Goal: Task Accomplishment & Management: Complete application form

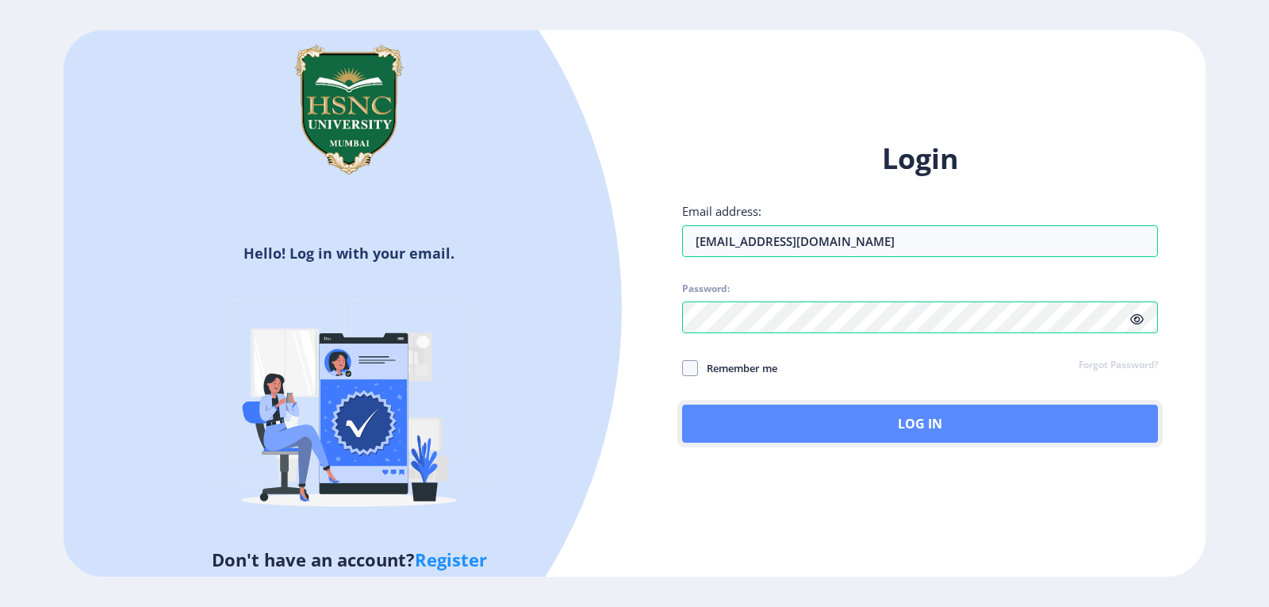
click at [913, 427] on button "Log In" at bounding box center [920, 424] width 476 height 38
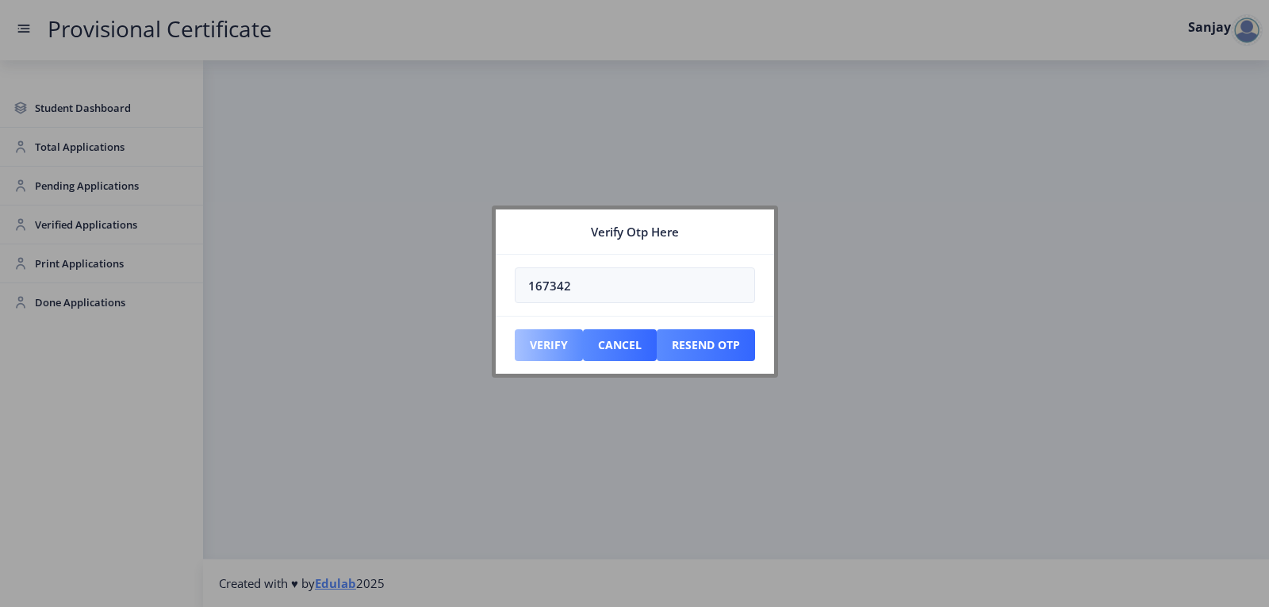
type input "167342"
click at [555, 332] on button "Verify" at bounding box center [549, 345] width 68 height 32
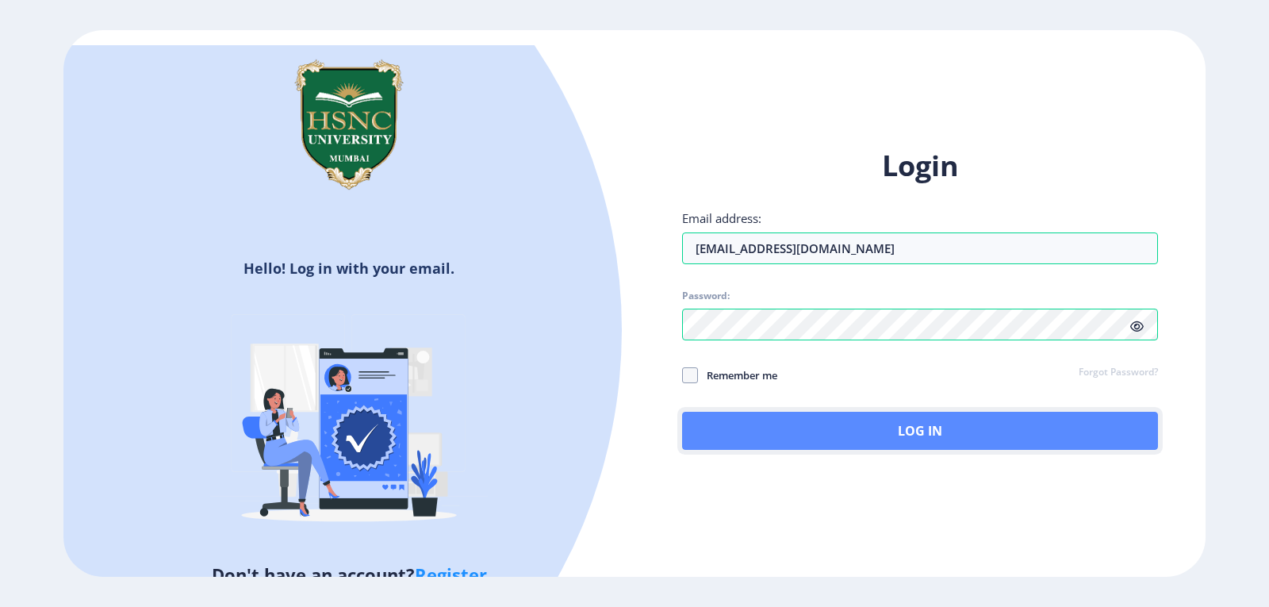
click at [857, 427] on button "Log In" at bounding box center [920, 431] width 476 height 38
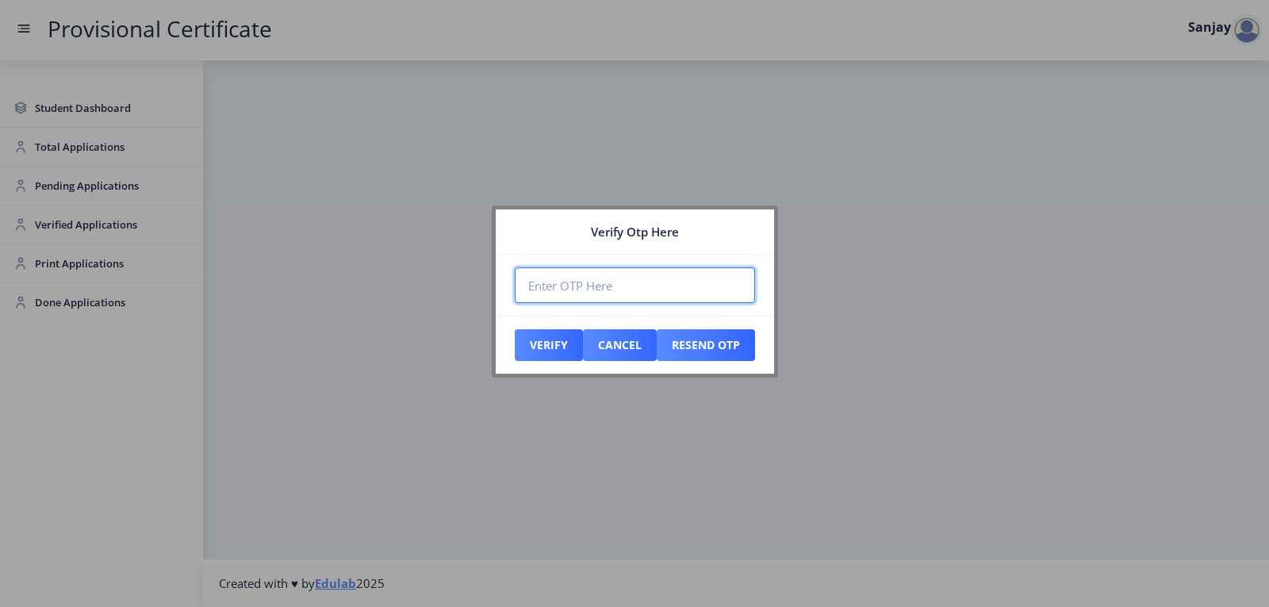
paste input "759438"
type input "759438"
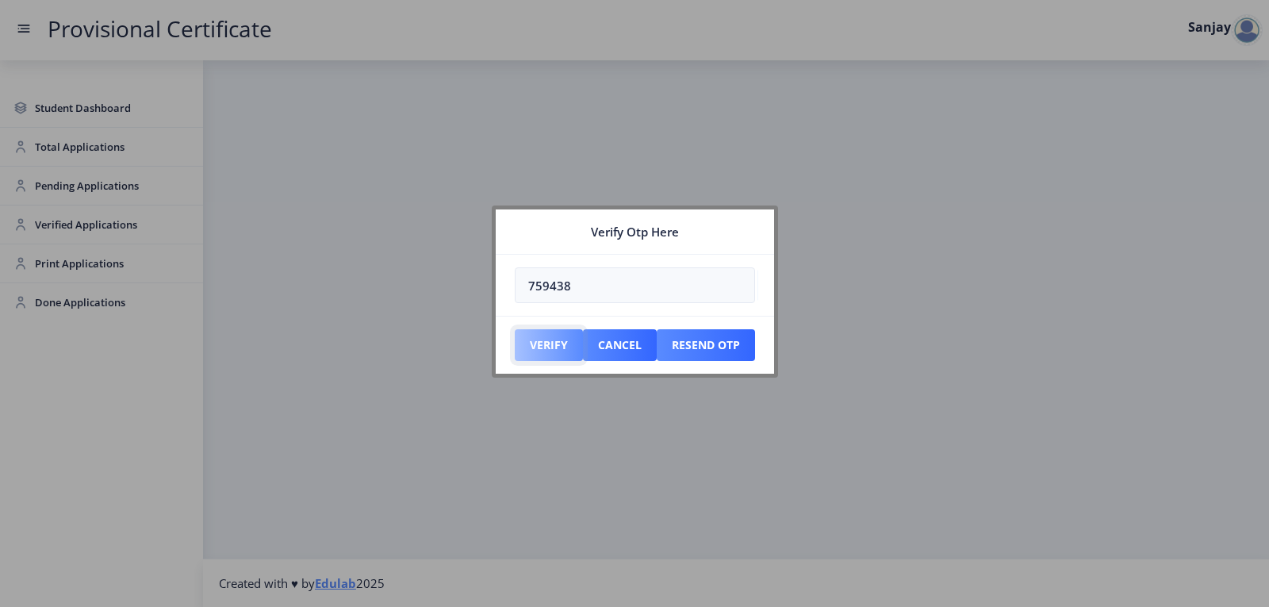
click at [552, 341] on button "Verify" at bounding box center [549, 345] width 68 height 32
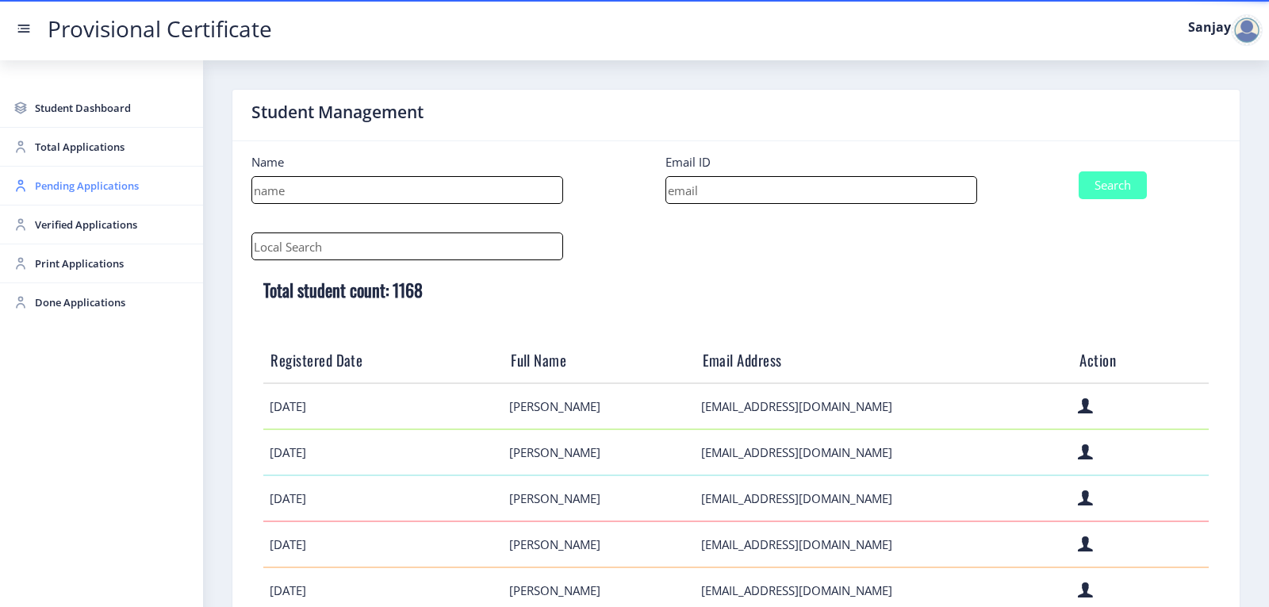
click at [62, 192] on span "Pending Applications" at bounding box center [112, 185] width 155 height 19
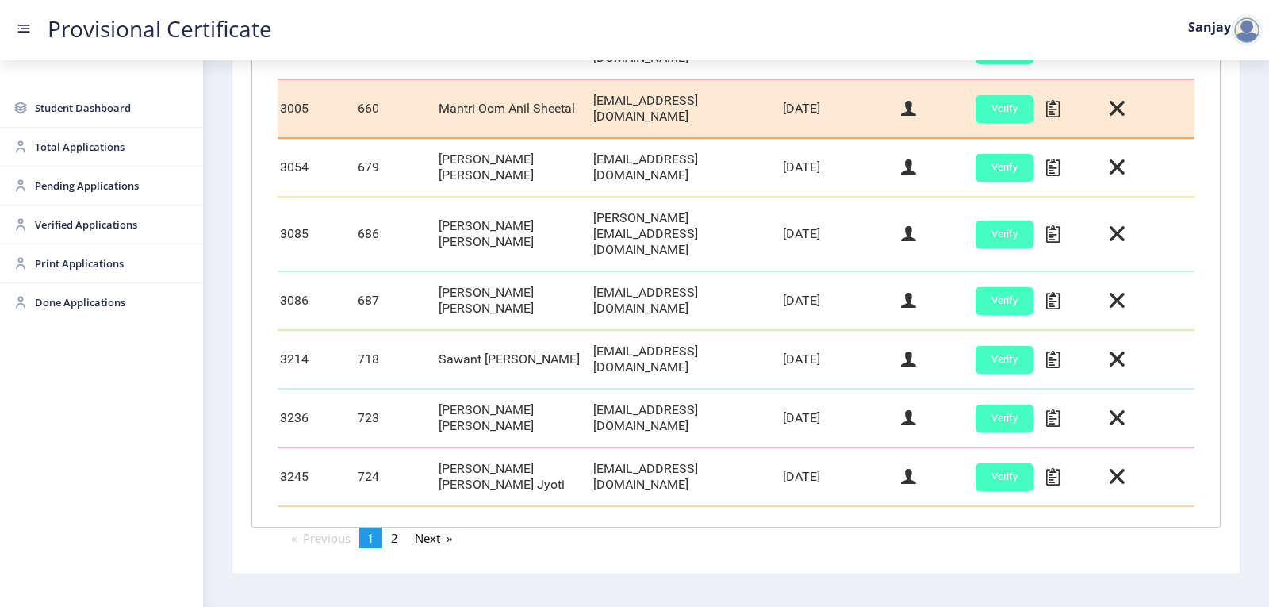
scroll to position [664, 0]
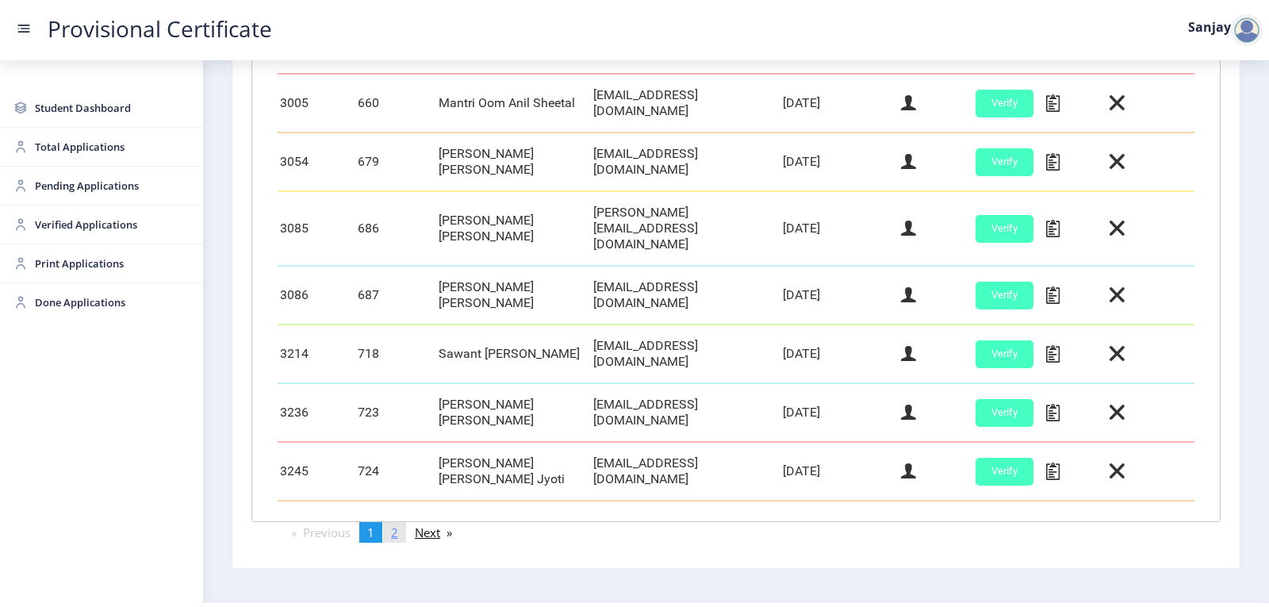
click at [403, 522] on link "page 2" at bounding box center [394, 532] width 23 height 21
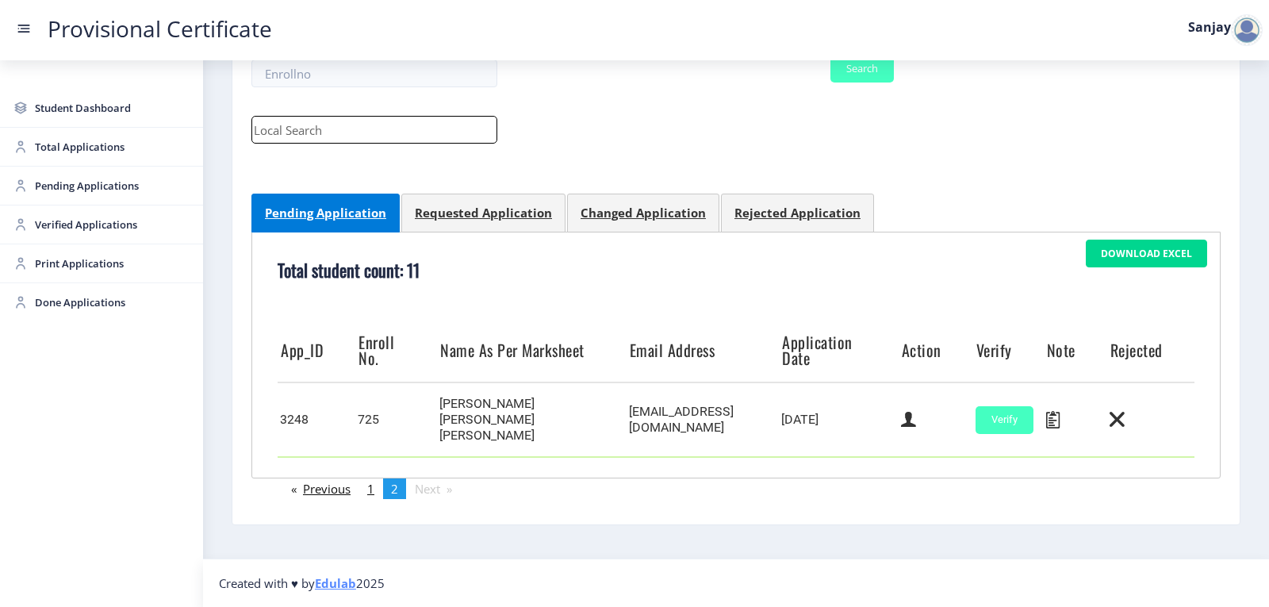
scroll to position [159, 0]
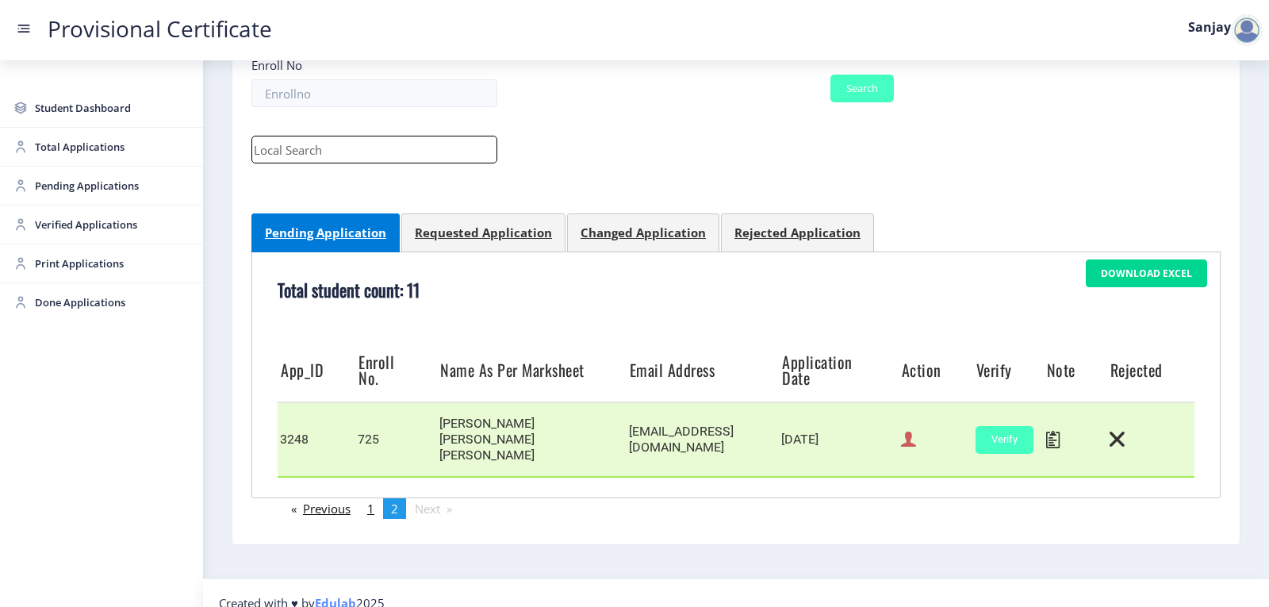
click at [910, 430] on icon at bounding box center [908, 439] width 15 height 21
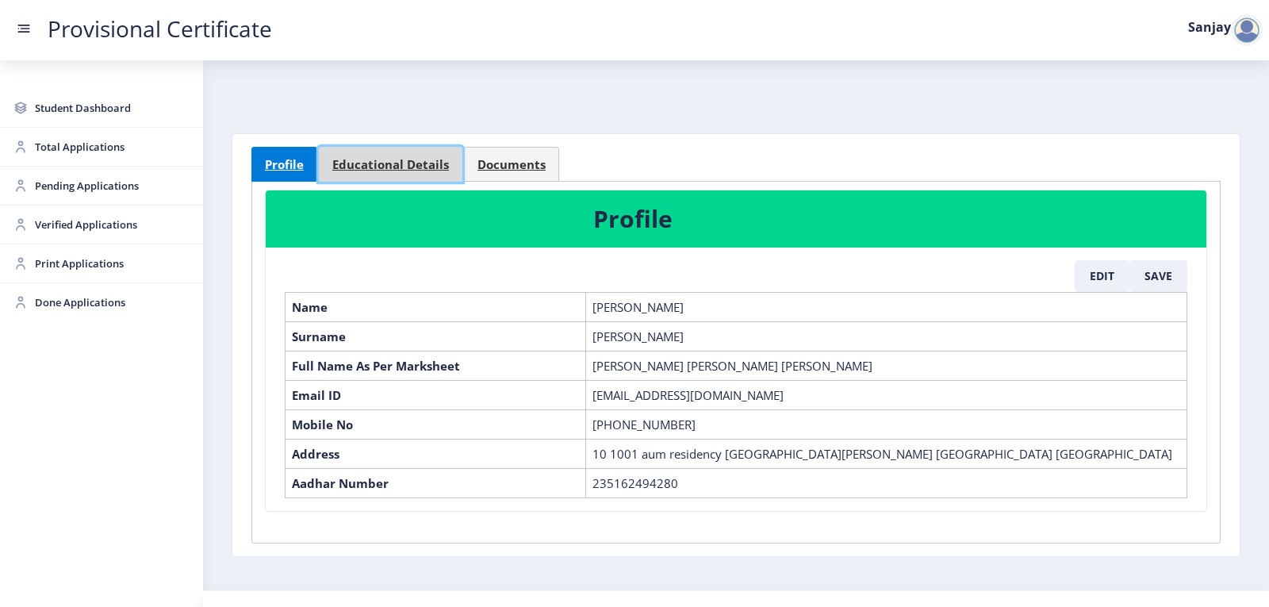
click at [399, 159] on span "Educational Details" at bounding box center [390, 165] width 117 height 12
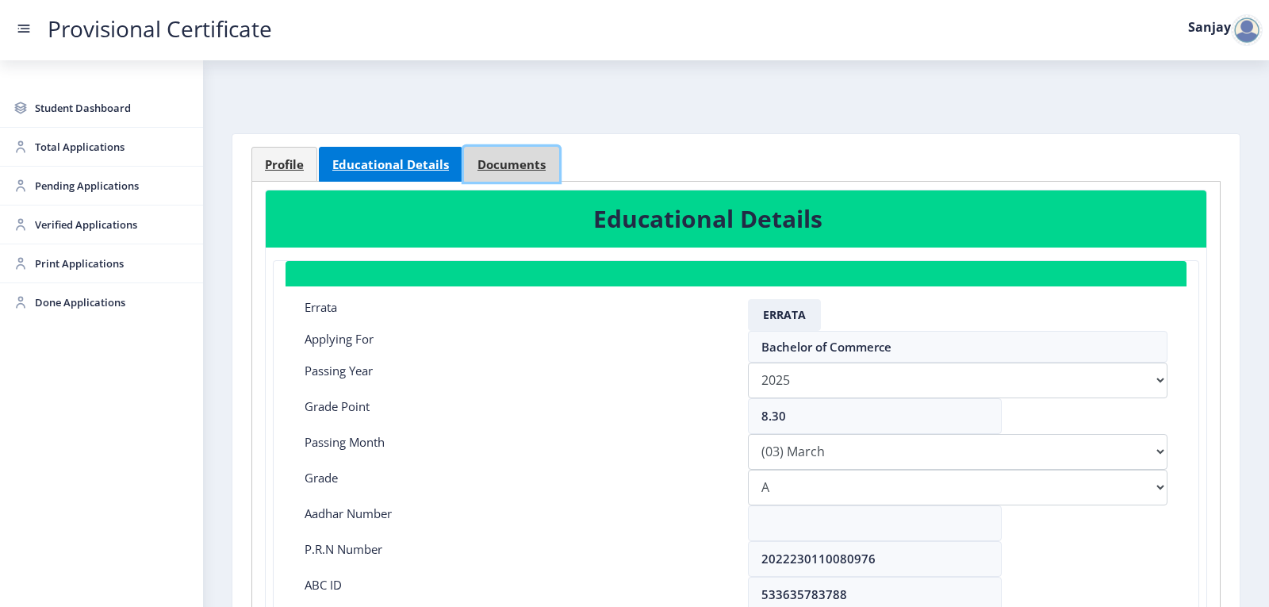
click at [533, 171] on span "Documents" at bounding box center [512, 165] width 68 height 12
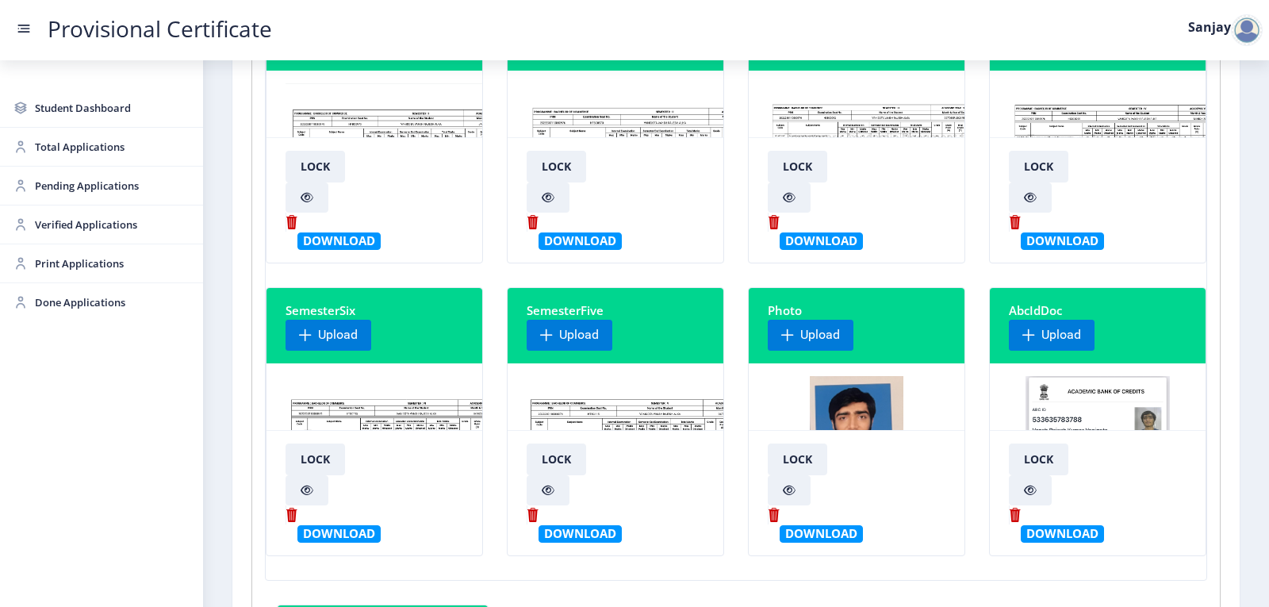
scroll to position [317, 0]
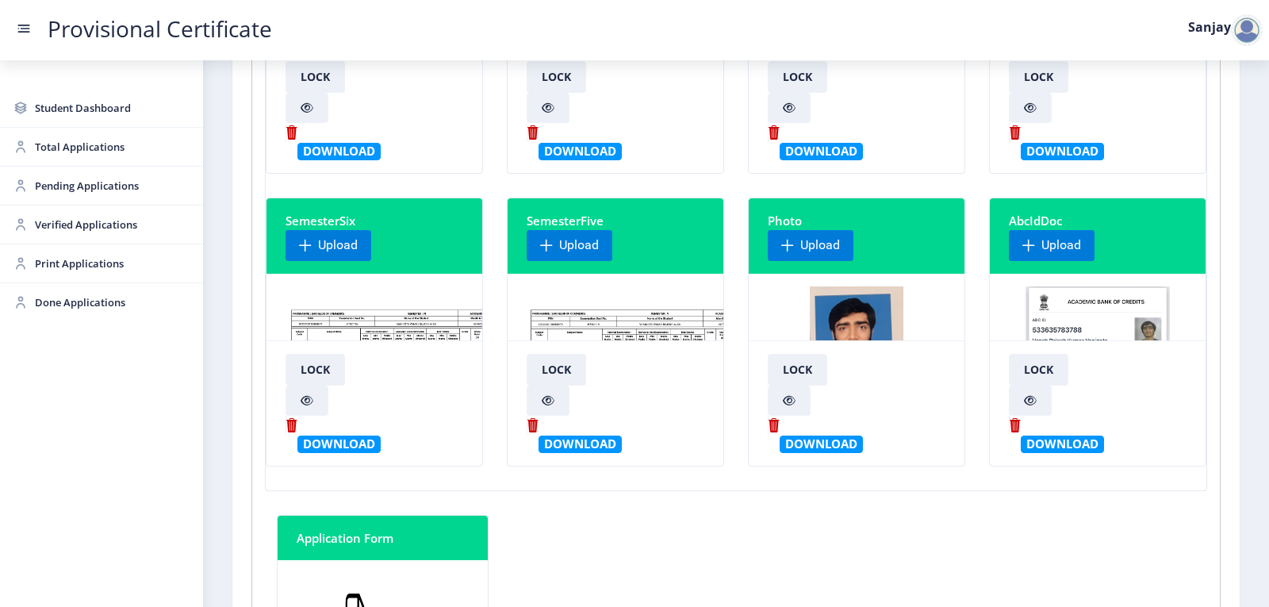
click at [383, 312] on img at bounding box center [405, 345] width 239 height 119
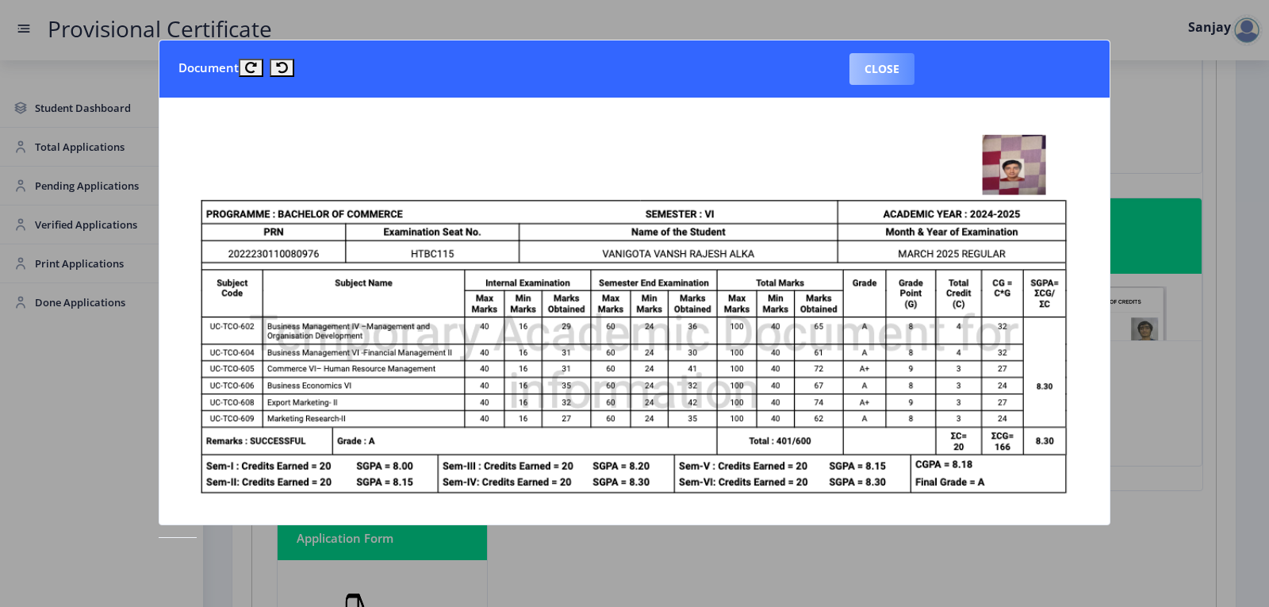
click at [897, 79] on button "Close" at bounding box center [882, 69] width 65 height 32
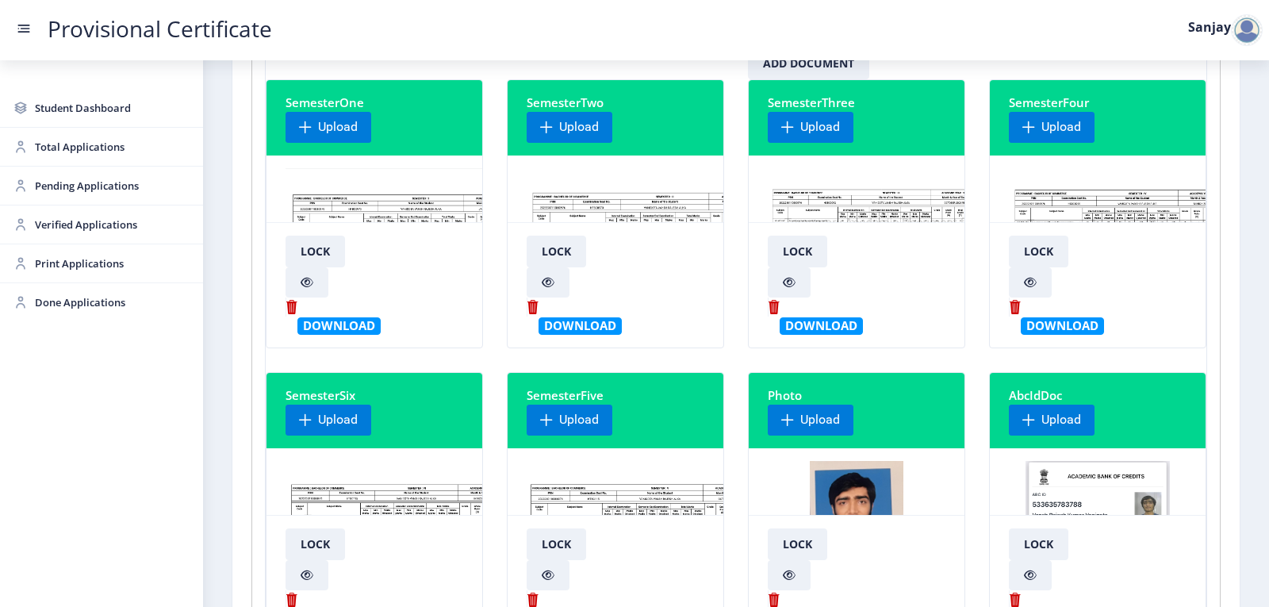
scroll to position [0, 0]
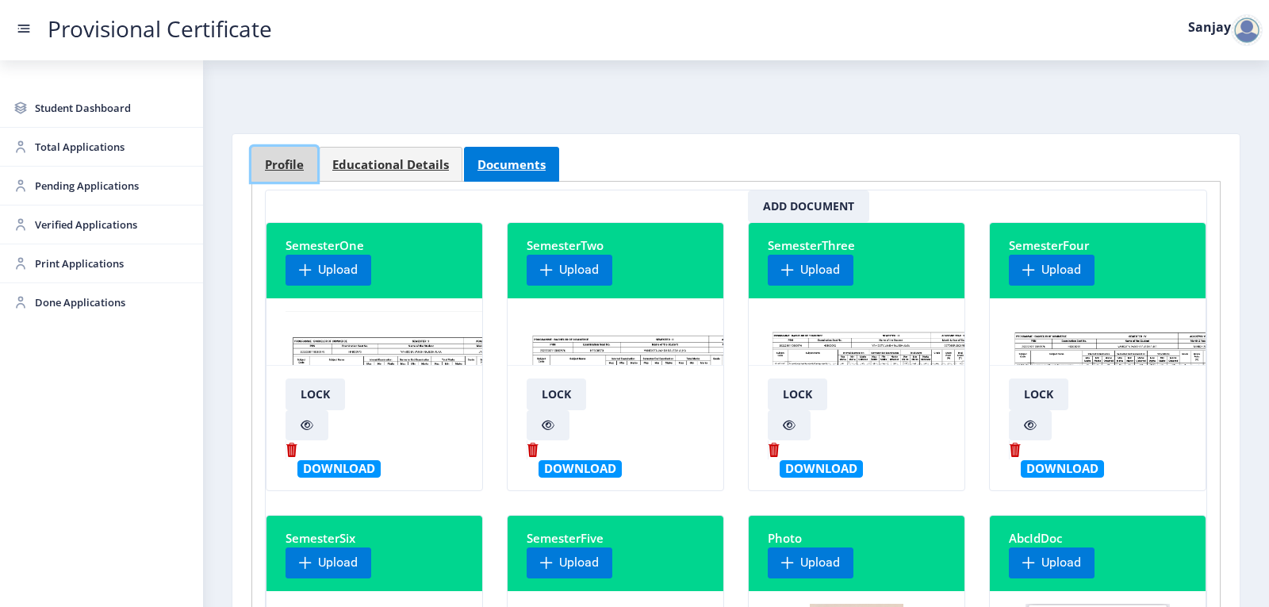
click at [299, 162] on span "Profile" at bounding box center [284, 165] width 39 height 12
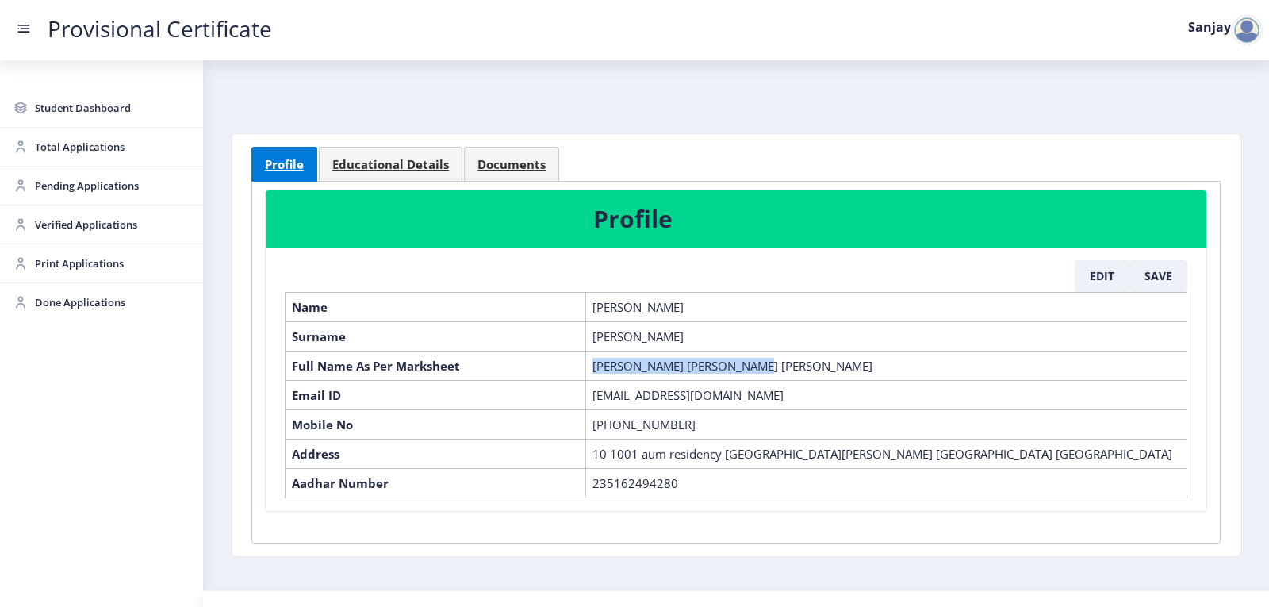
drag, startPoint x: 593, startPoint y: 367, endPoint x: 746, endPoint y: 370, distance: 153.1
click at [746, 370] on td "Vanigota vansh rajesh alka" at bounding box center [886, 365] width 601 height 29
copy td "Vanigota vansh rajesh alka"
click at [384, 154] on link "Educational Details" at bounding box center [391, 164] width 144 height 35
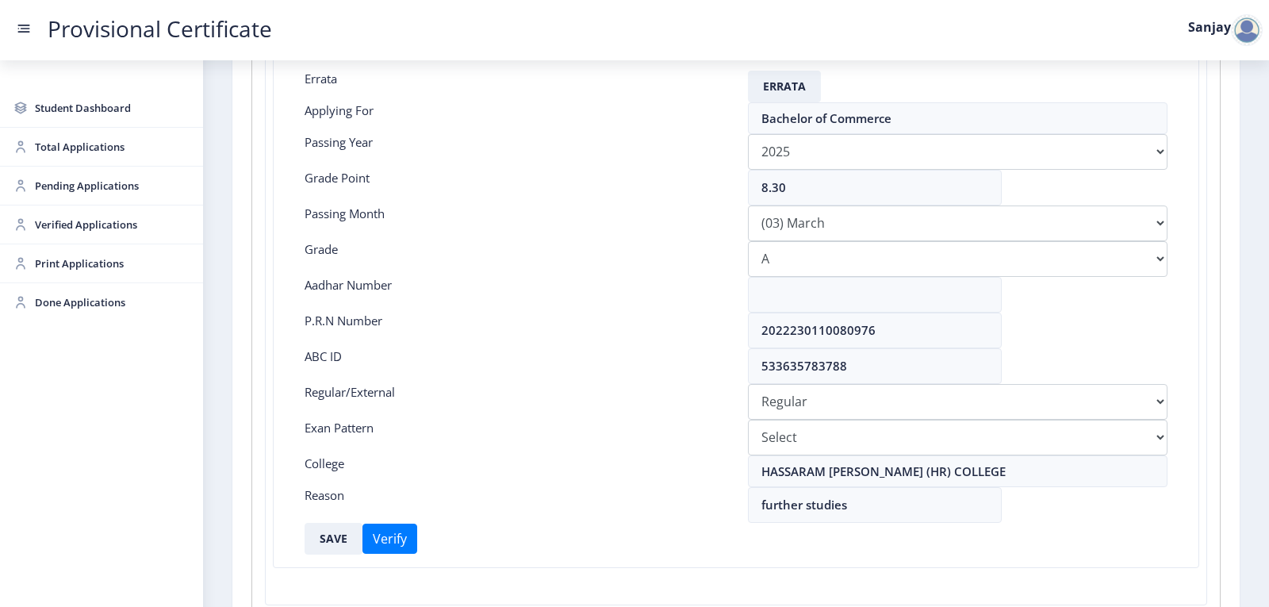
scroll to position [238, 0]
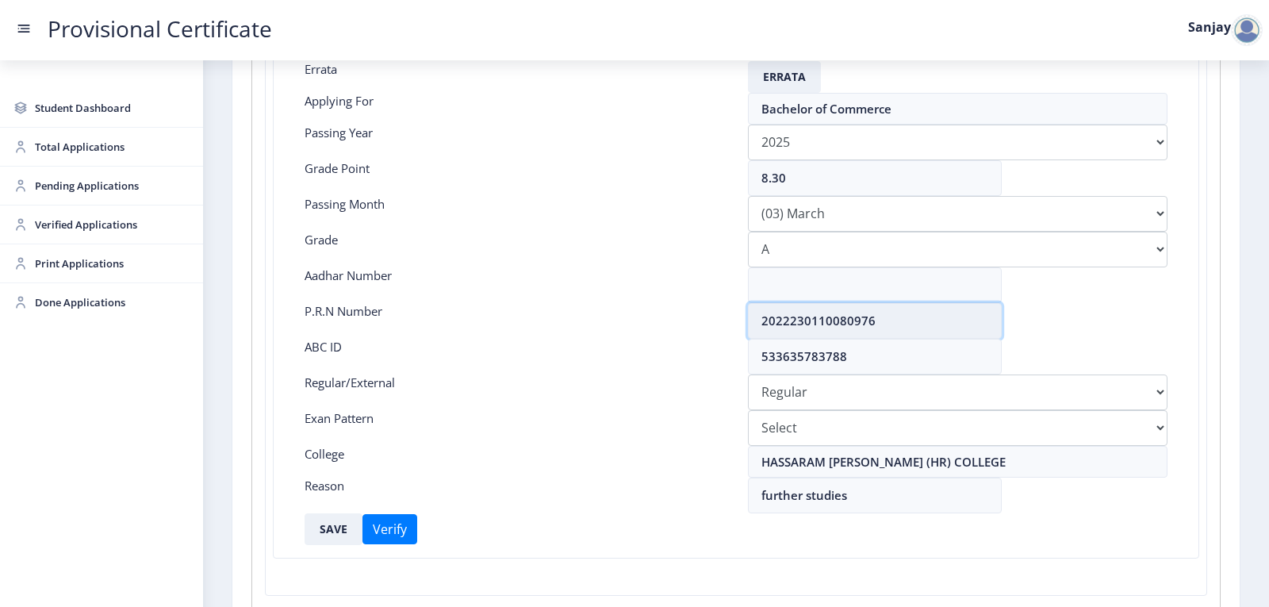
drag, startPoint x: 761, startPoint y: 318, endPoint x: 907, endPoint y: 328, distance: 146.3
click at [907, 328] on input "2022230110080976" at bounding box center [875, 321] width 254 height 36
click at [59, 180] on span "Pending Applications" at bounding box center [112, 185] width 155 height 19
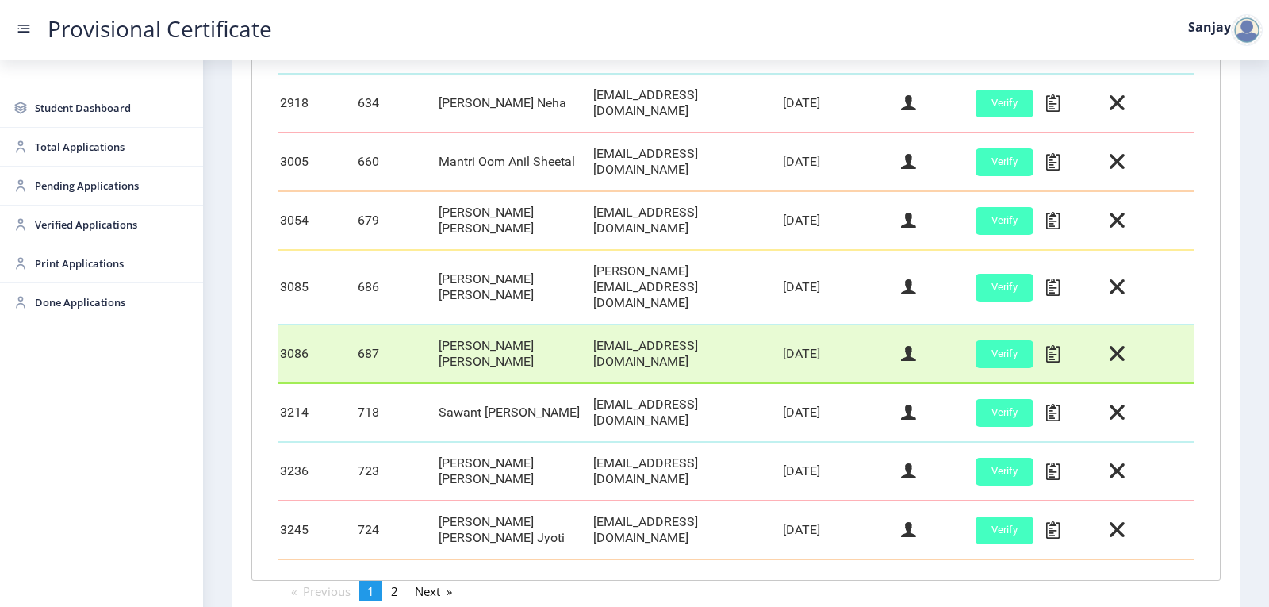
scroll to position [664, 0]
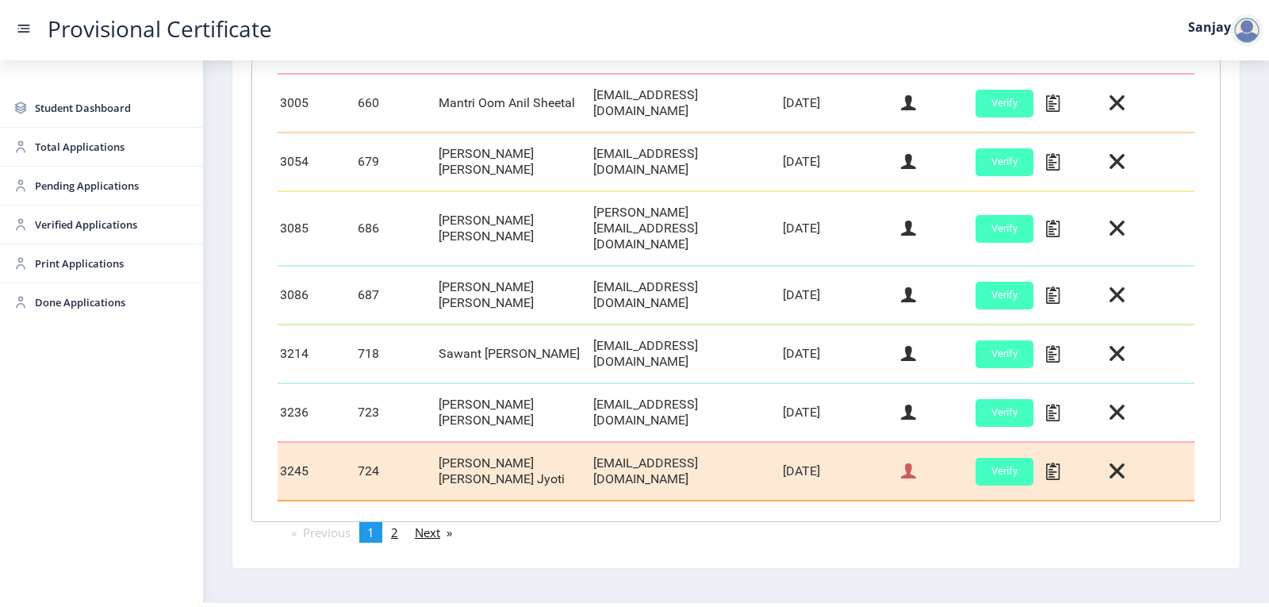
click at [904, 461] on icon at bounding box center [908, 471] width 15 height 21
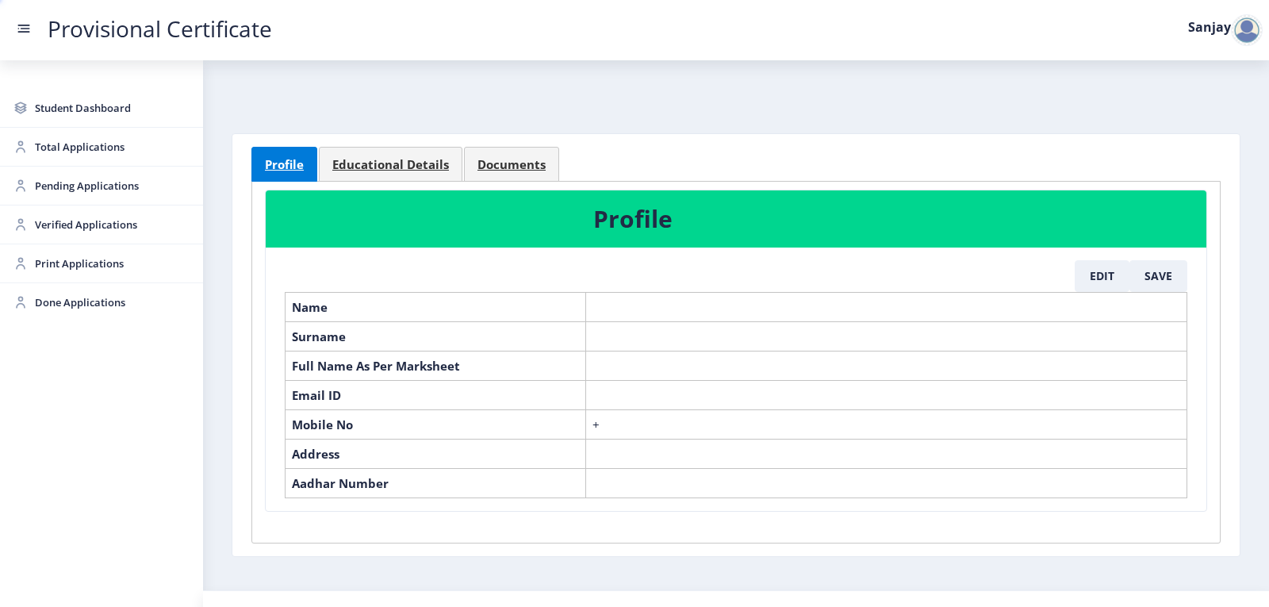
select select "March"
select select "A+"
select select "Regular"
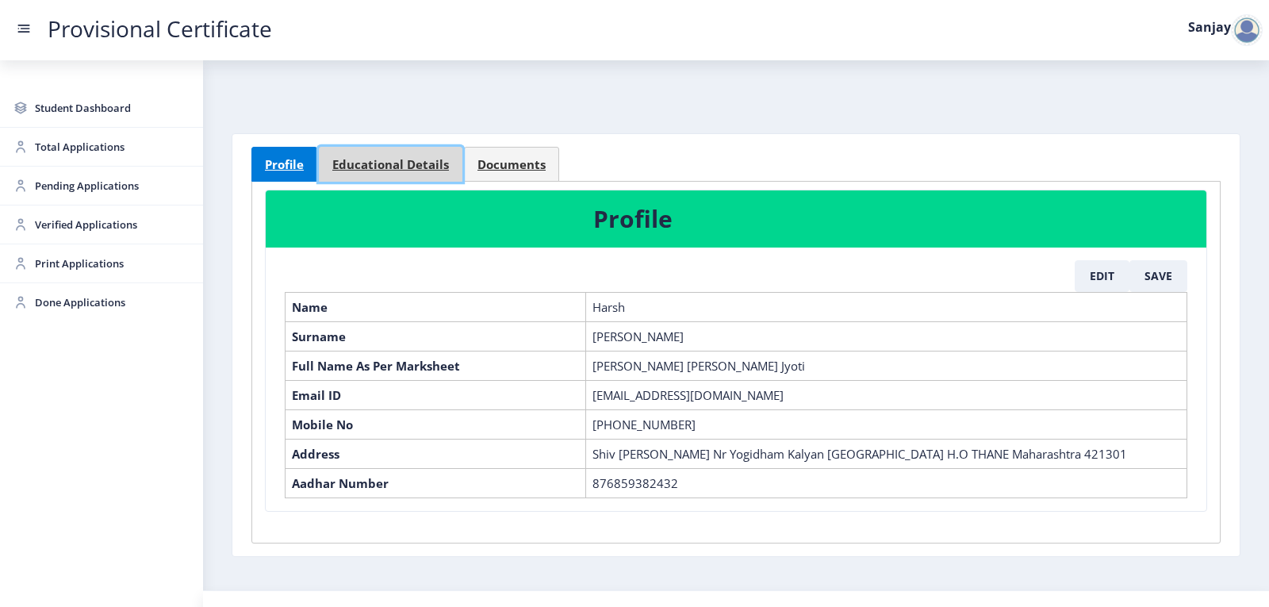
click at [425, 173] on link "Educational Details" at bounding box center [391, 164] width 144 height 35
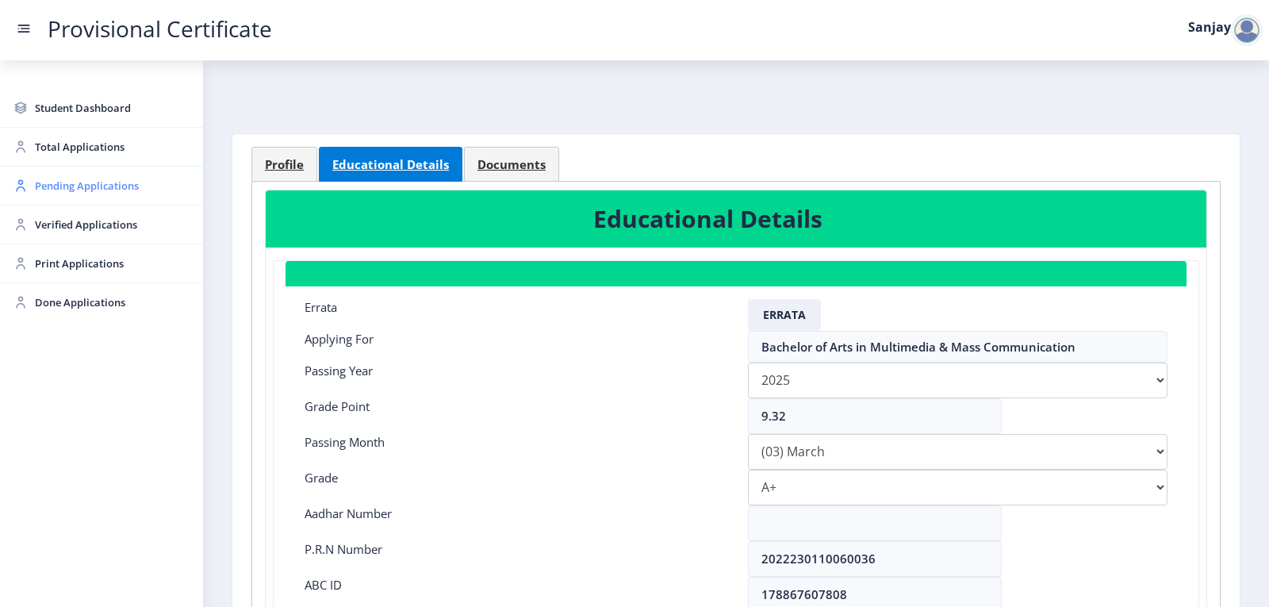
click at [79, 183] on span "Pending Applications" at bounding box center [112, 185] width 155 height 19
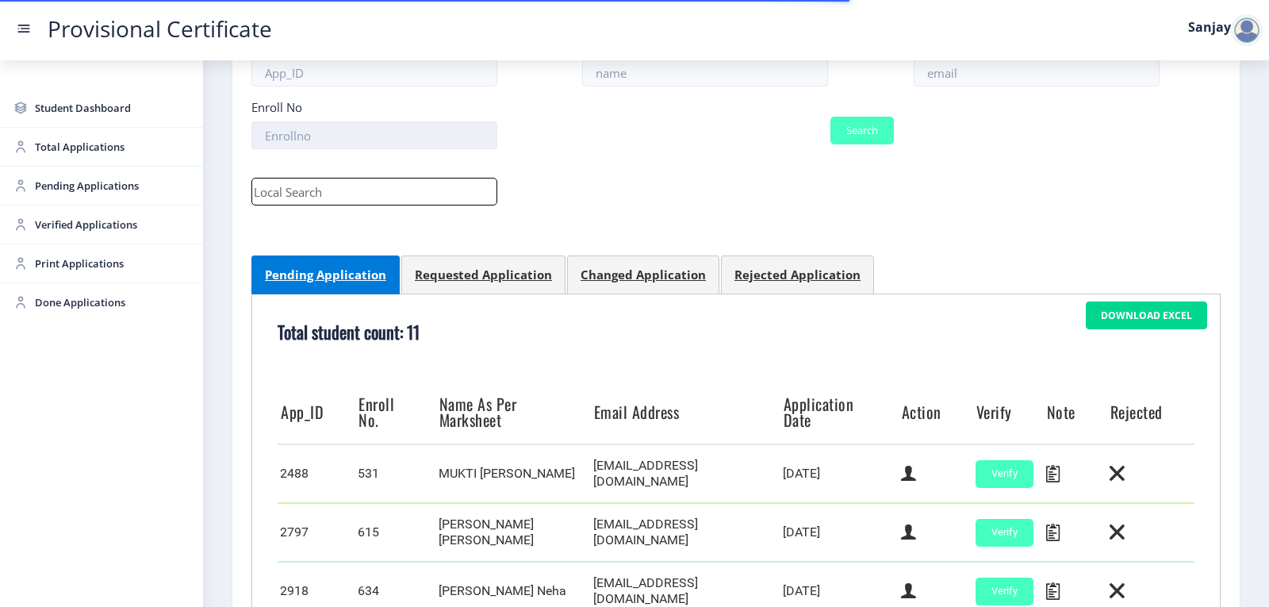
scroll to position [555, 0]
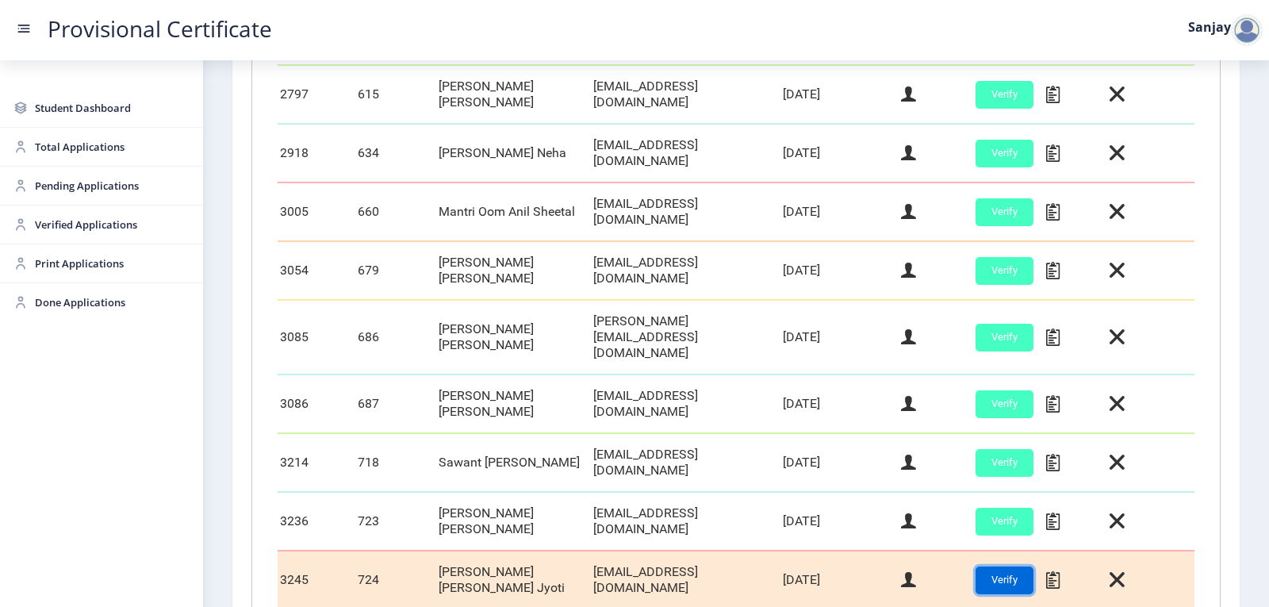
click at [1004, 566] on button "Verify" at bounding box center [1005, 580] width 58 height 28
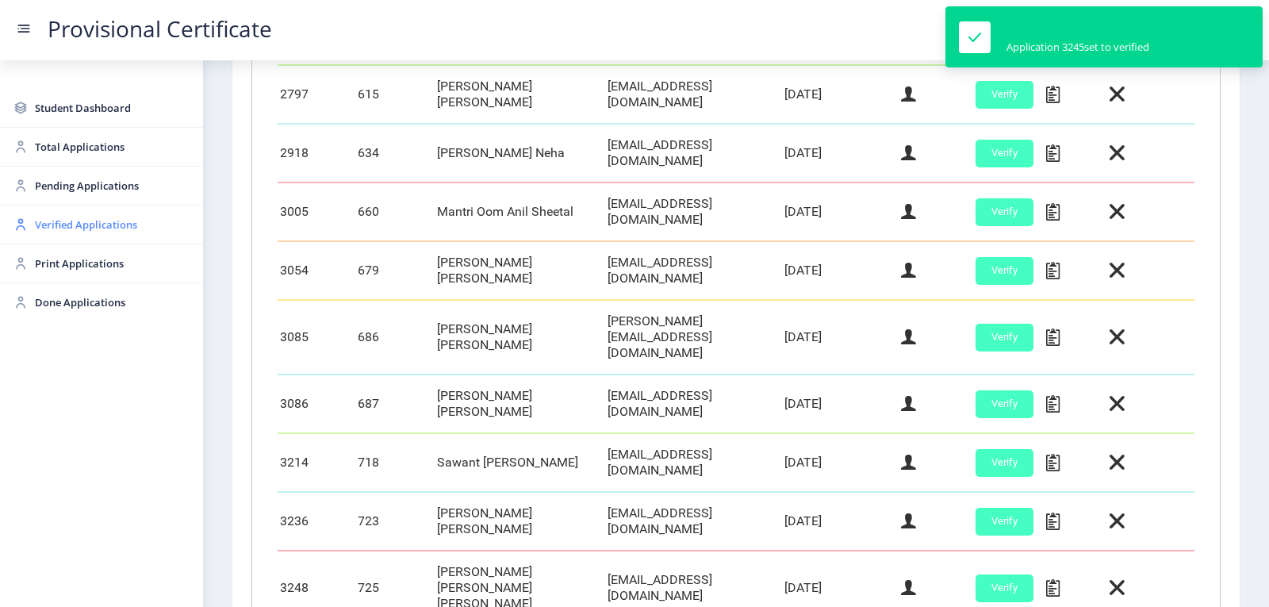
click at [126, 232] on span "Verified Applications" at bounding box center [112, 224] width 155 height 19
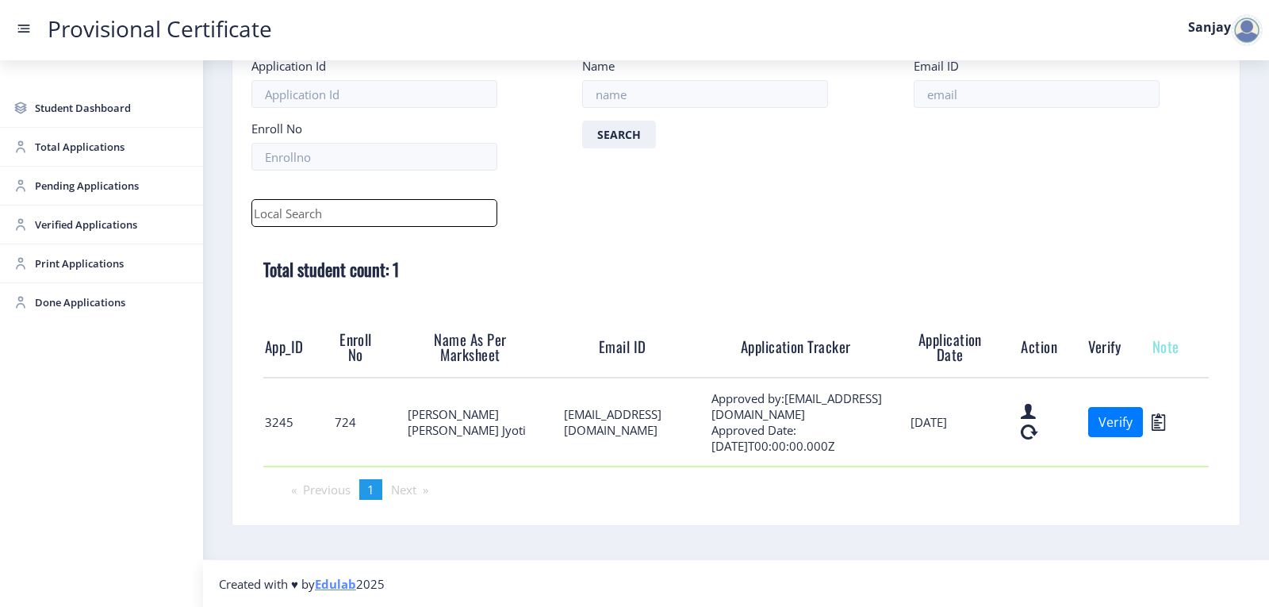
scroll to position [97, 0]
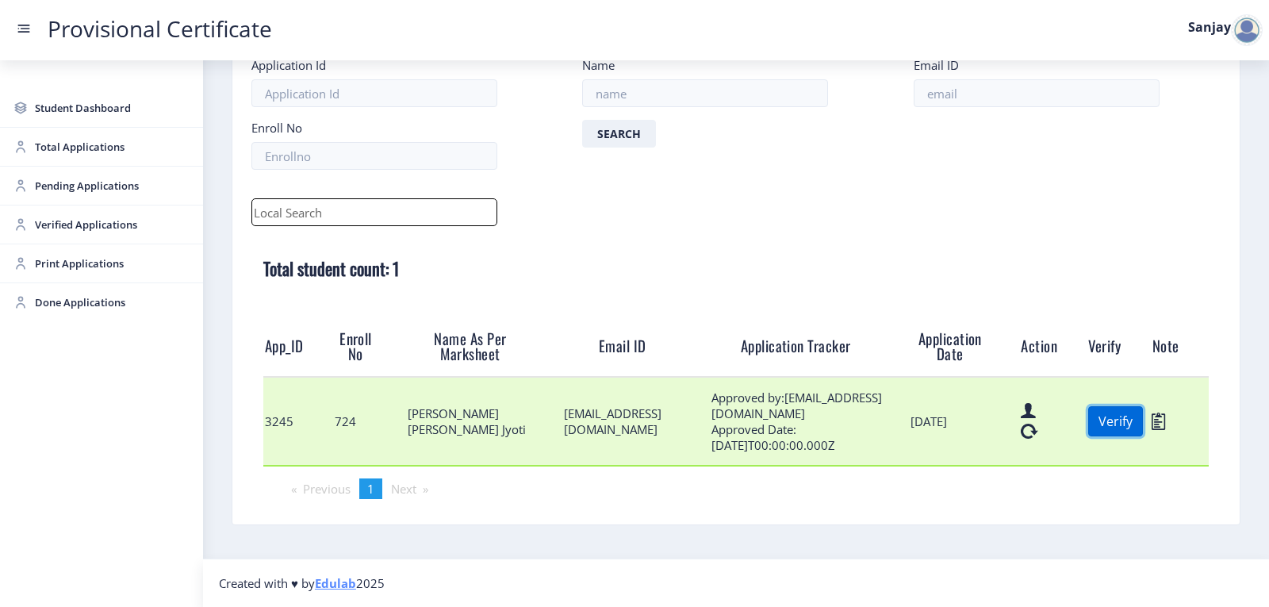
click at [1096, 420] on button "Verify" at bounding box center [1115, 421] width 55 height 30
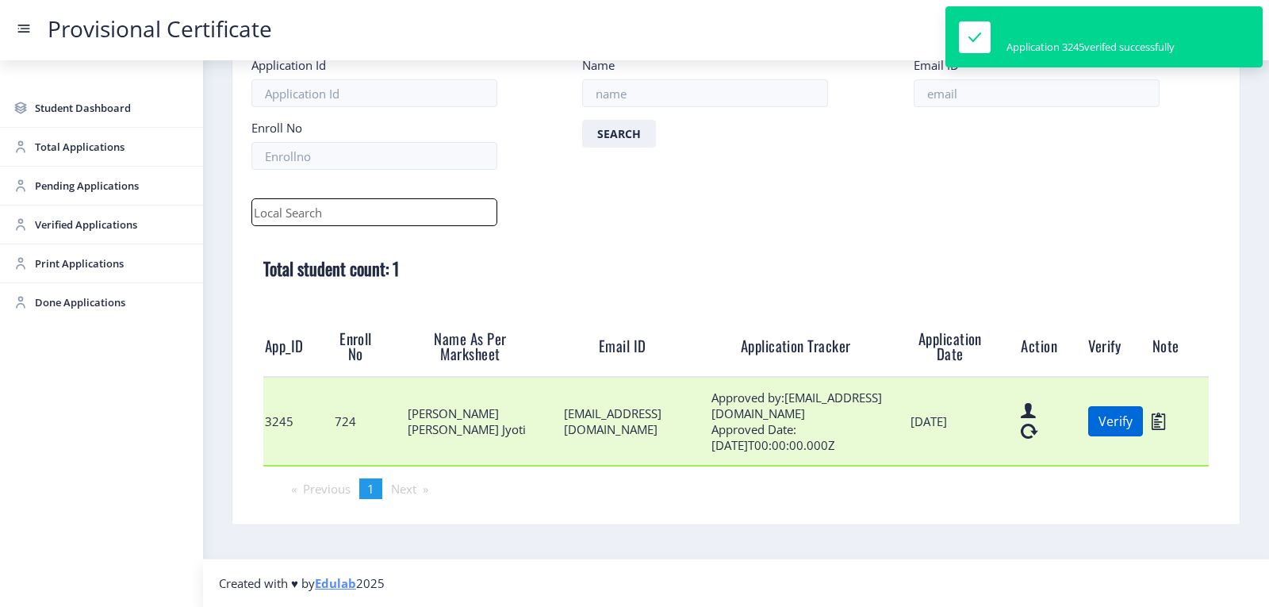
scroll to position [10, 0]
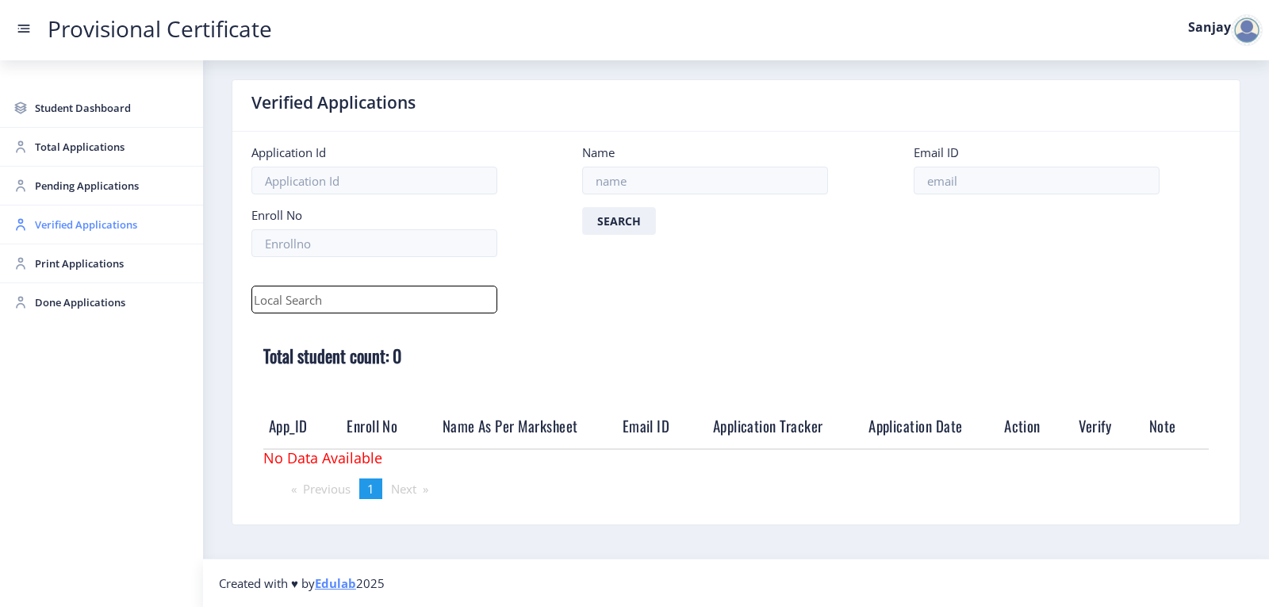
click at [135, 230] on span "Verified Applications" at bounding box center [112, 224] width 155 height 19
click at [98, 231] on span "Verified Applications" at bounding box center [112, 224] width 155 height 19
click at [92, 270] on span "Print Applications" at bounding box center [112, 263] width 155 height 19
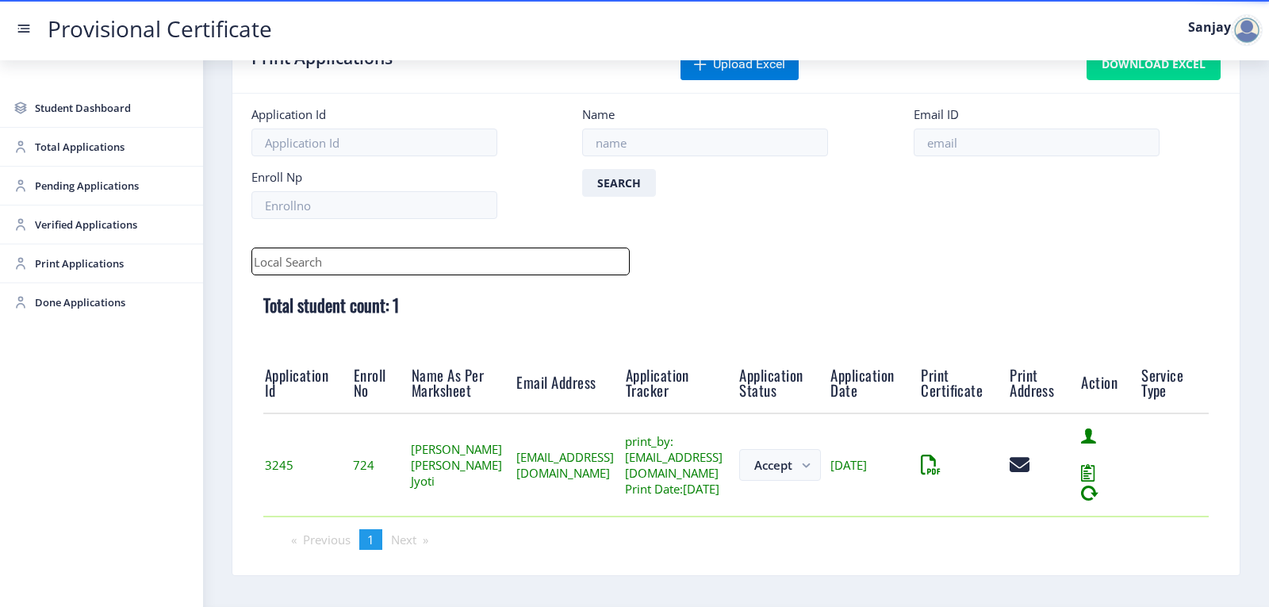
scroll to position [124, 0]
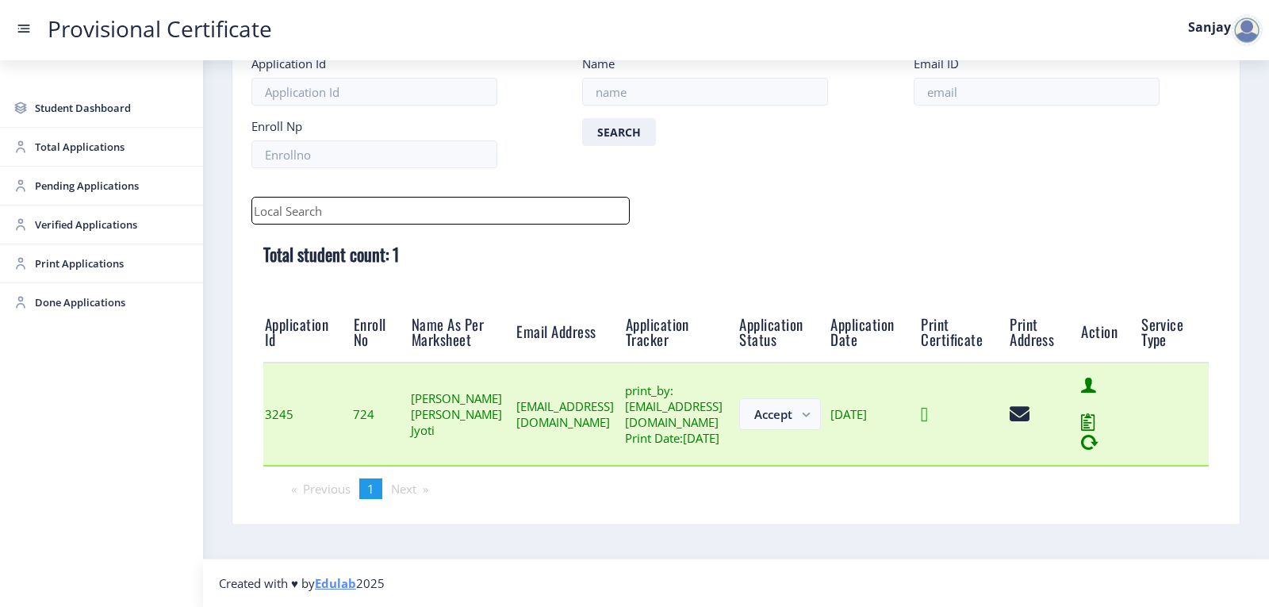
click at [928, 414] on icon at bounding box center [924, 415] width 7 height 20
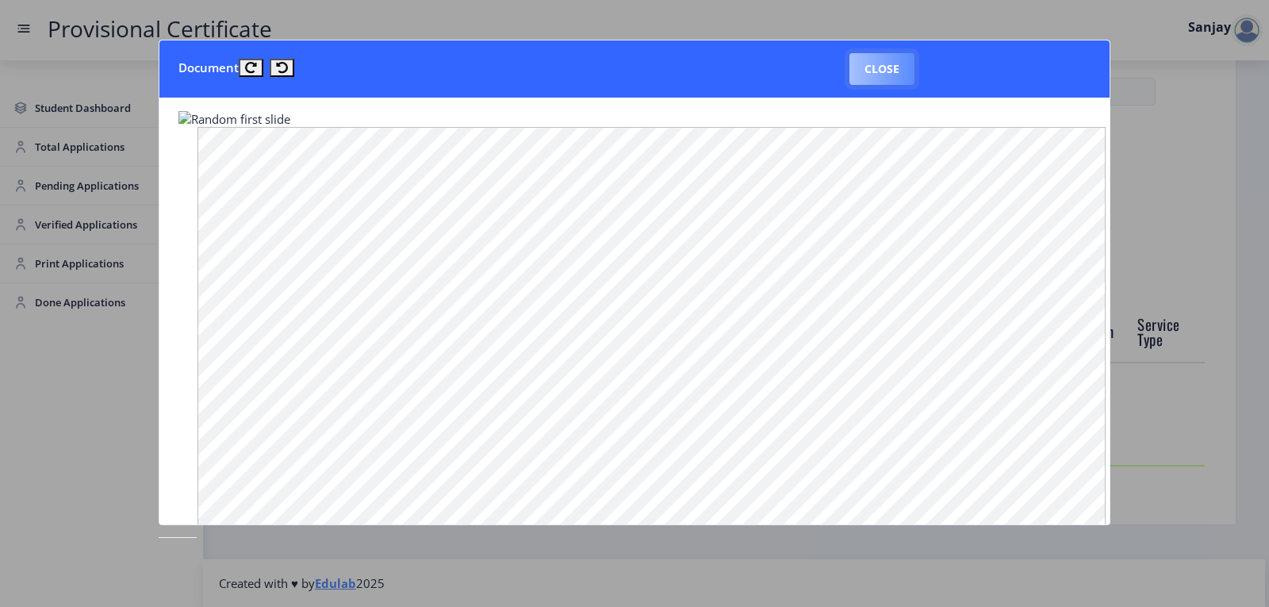
click at [905, 67] on button "Close" at bounding box center [882, 69] width 65 height 32
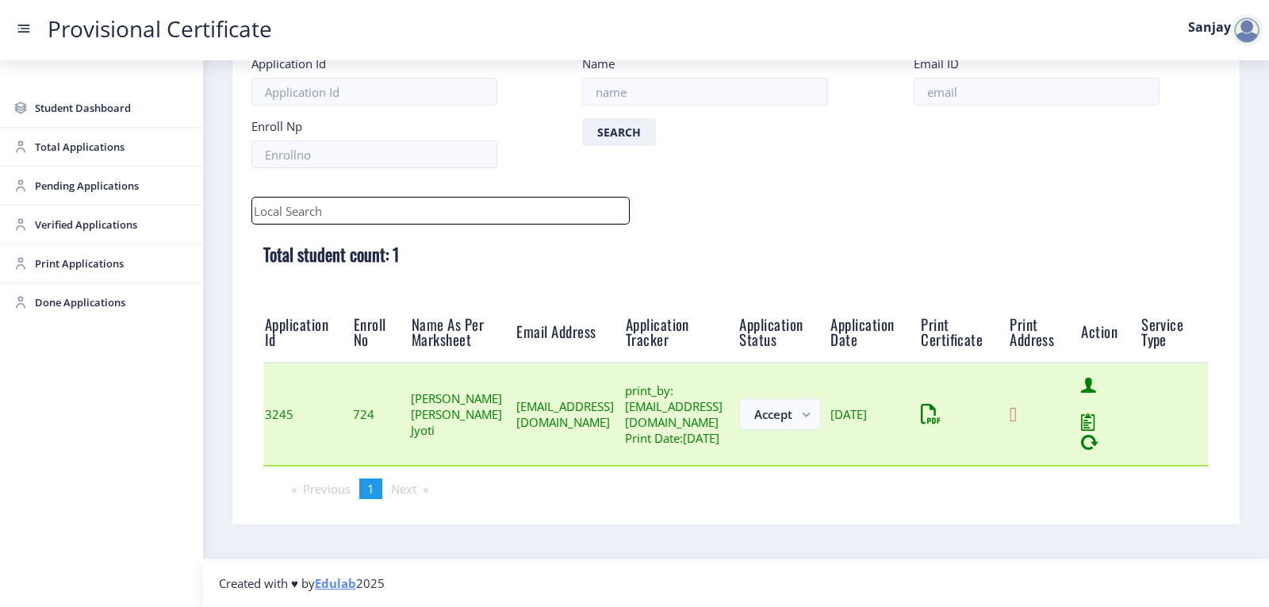
click at [1017, 416] on icon at bounding box center [1013, 415] width 7 height 20
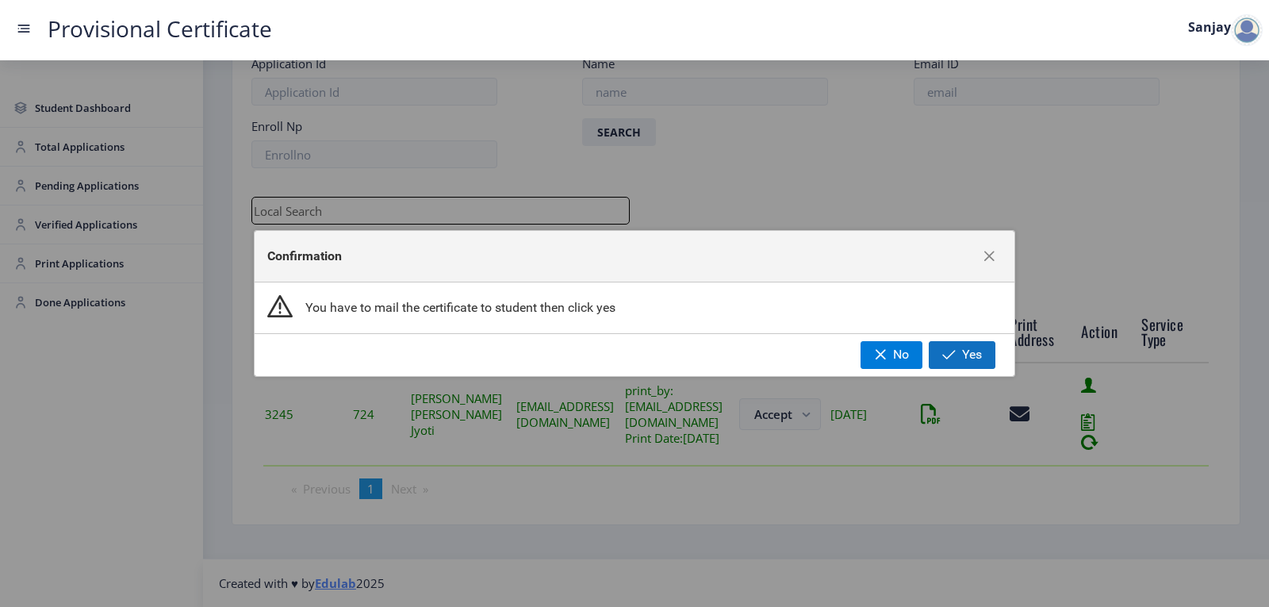
click at [949, 354] on span "button" at bounding box center [948, 354] width 13 height 13
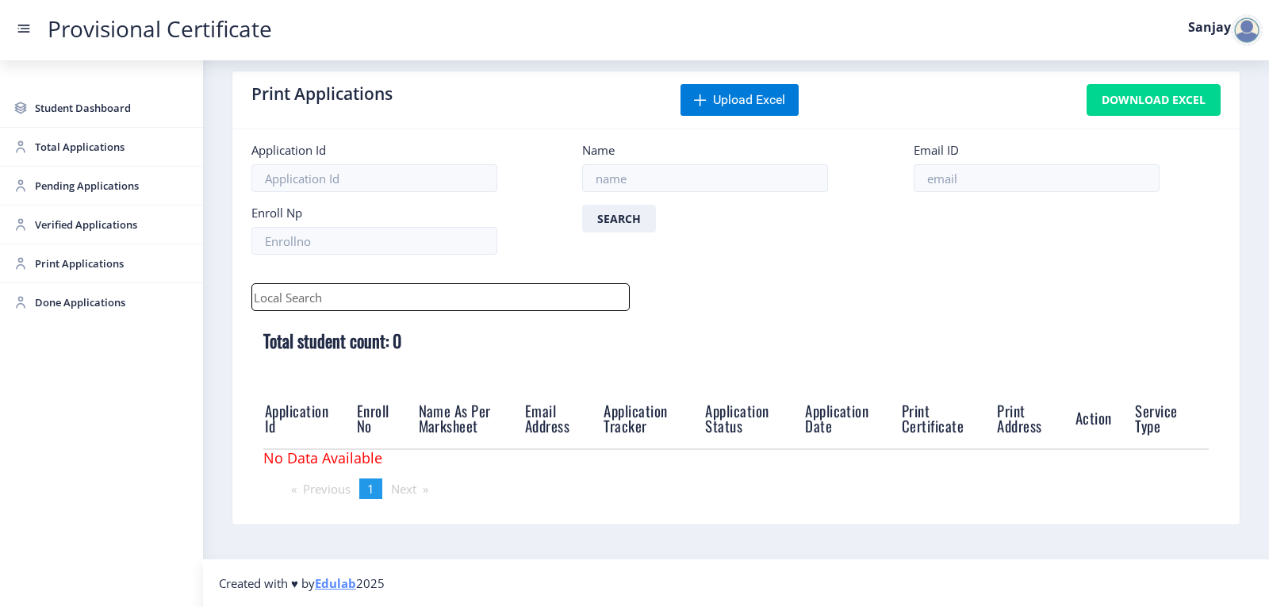
scroll to position [18, 0]
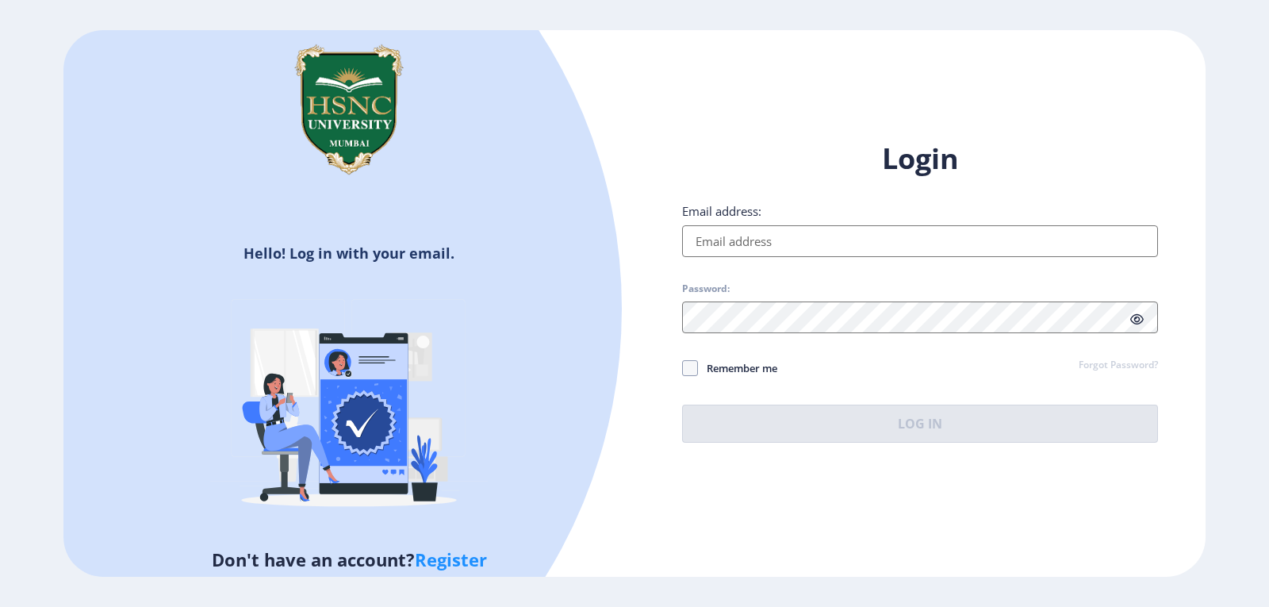
type input "[EMAIL_ADDRESS][DOMAIN_NAME]"
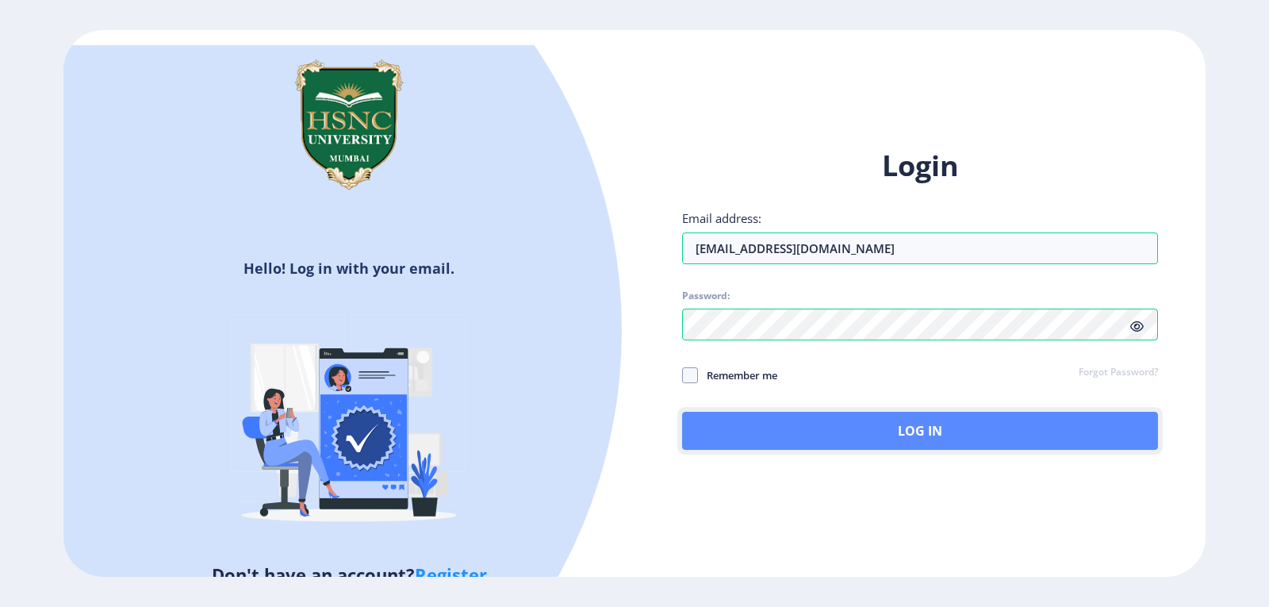
click at [849, 438] on button "Log In" at bounding box center [920, 431] width 476 height 38
